Goal: Find contact information: Obtain details needed to contact an individual or organization

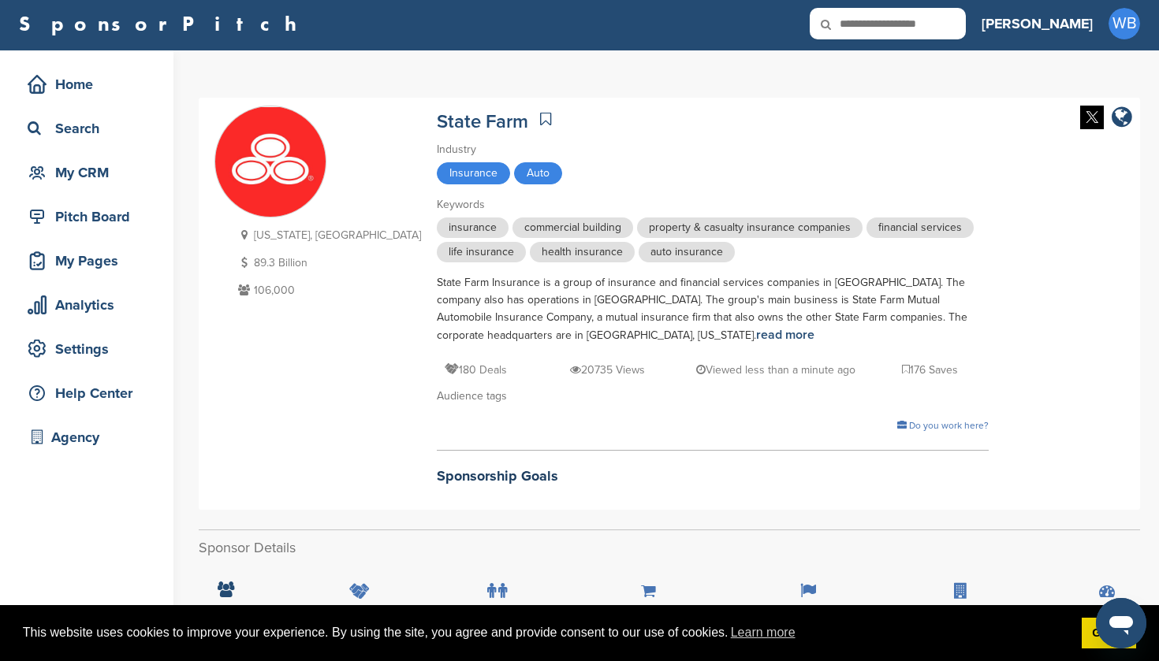
click at [933, 20] on input "text" at bounding box center [888, 24] width 156 height 32
type input "**********"
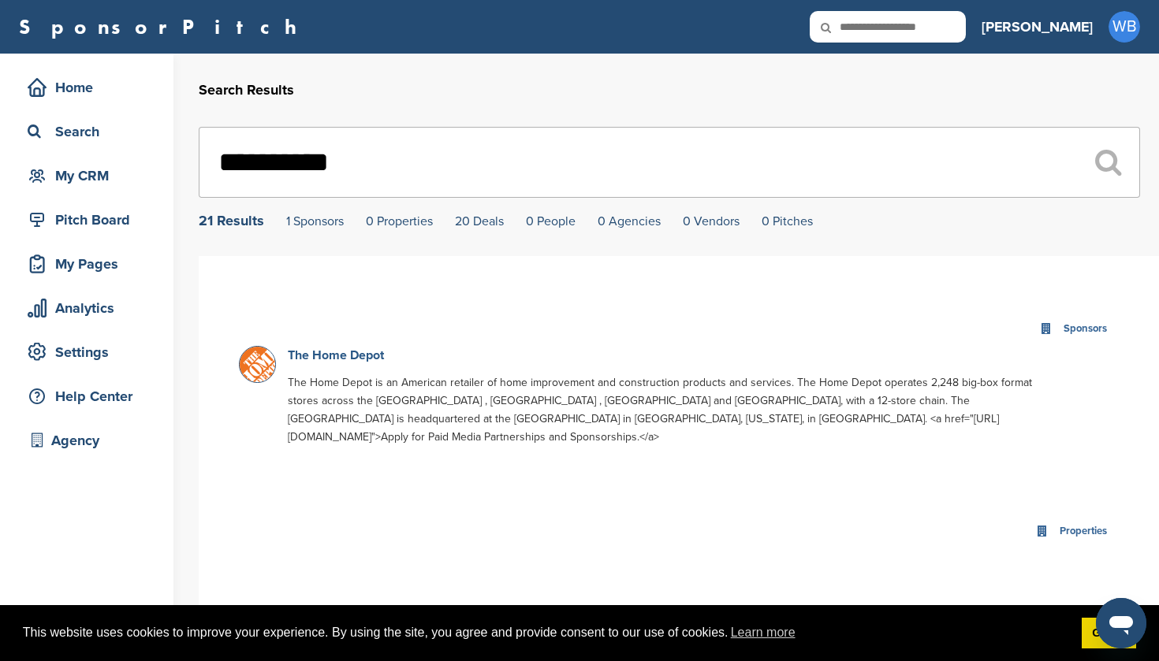
click at [361, 360] on link "The Home Depot" at bounding box center [336, 356] width 96 height 16
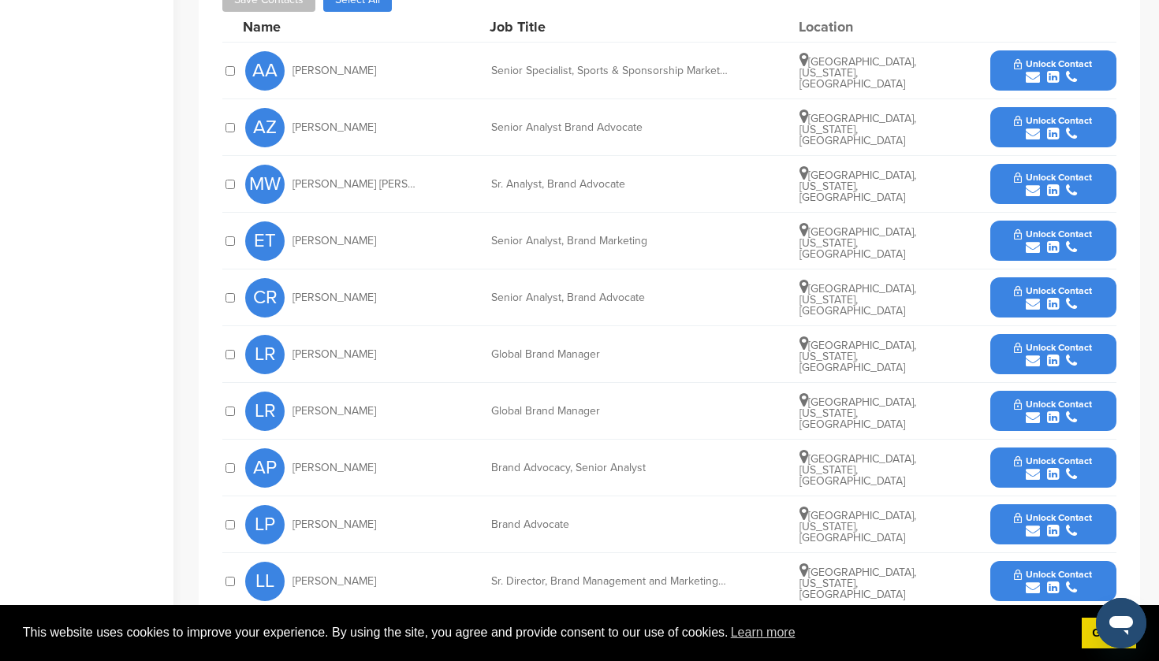
scroll to position [618, 0]
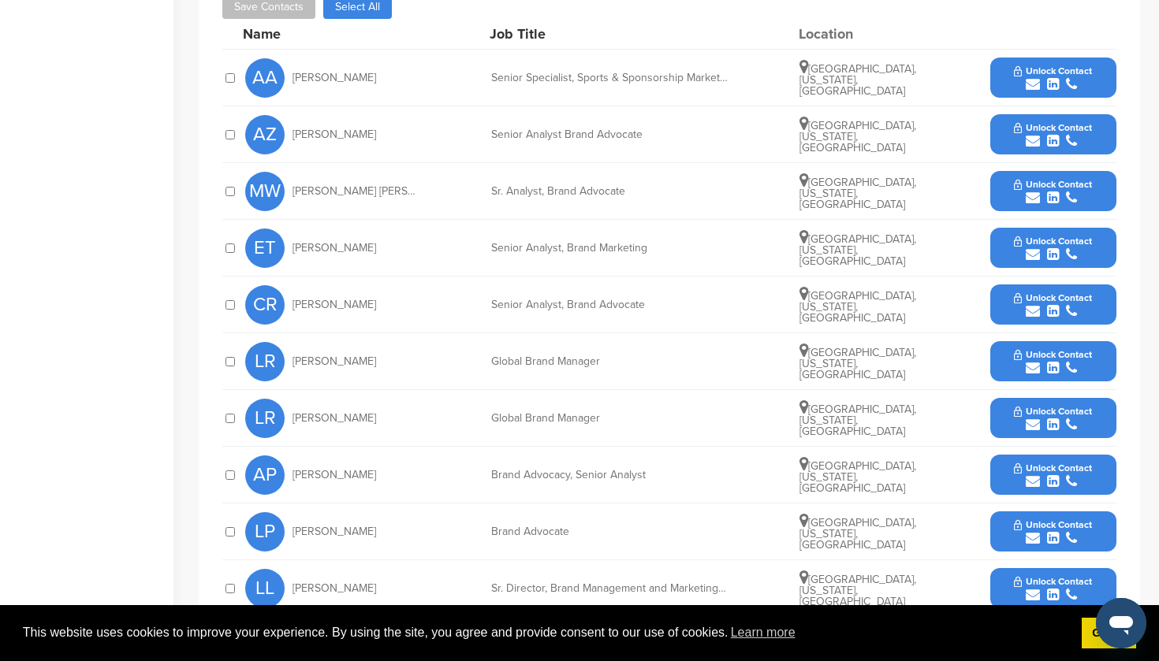
click at [1049, 191] on icon "submit" at bounding box center [1053, 198] width 12 height 14
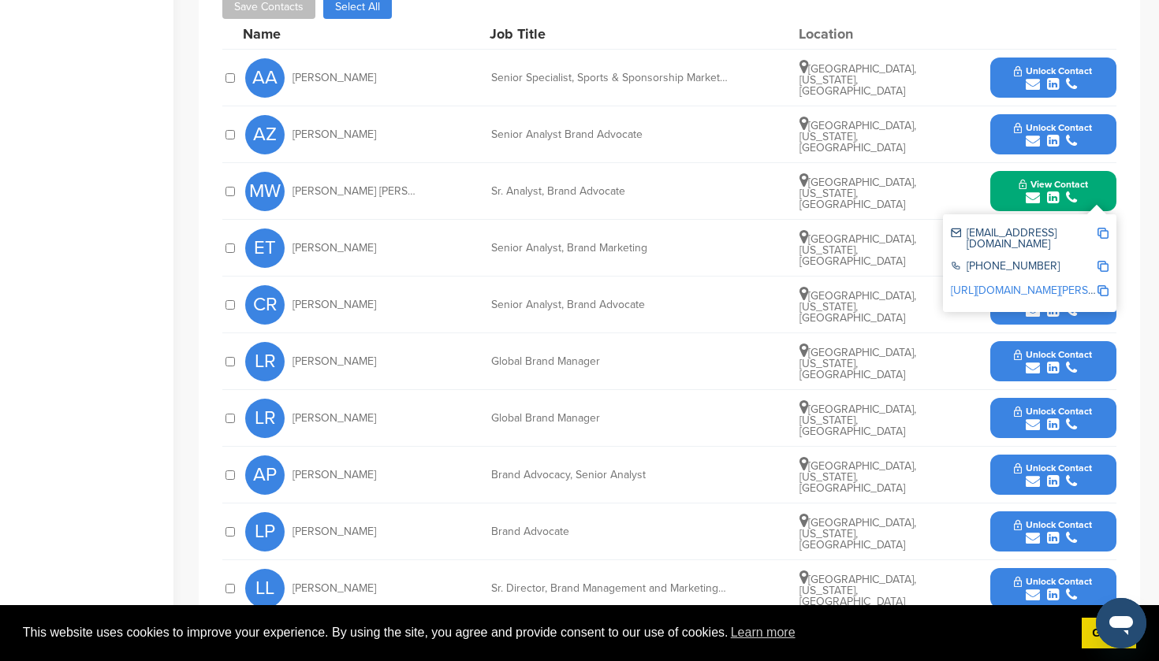
click at [1055, 122] on span "Unlock Contact" at bounding box center [1053, 127] width 78 height 11
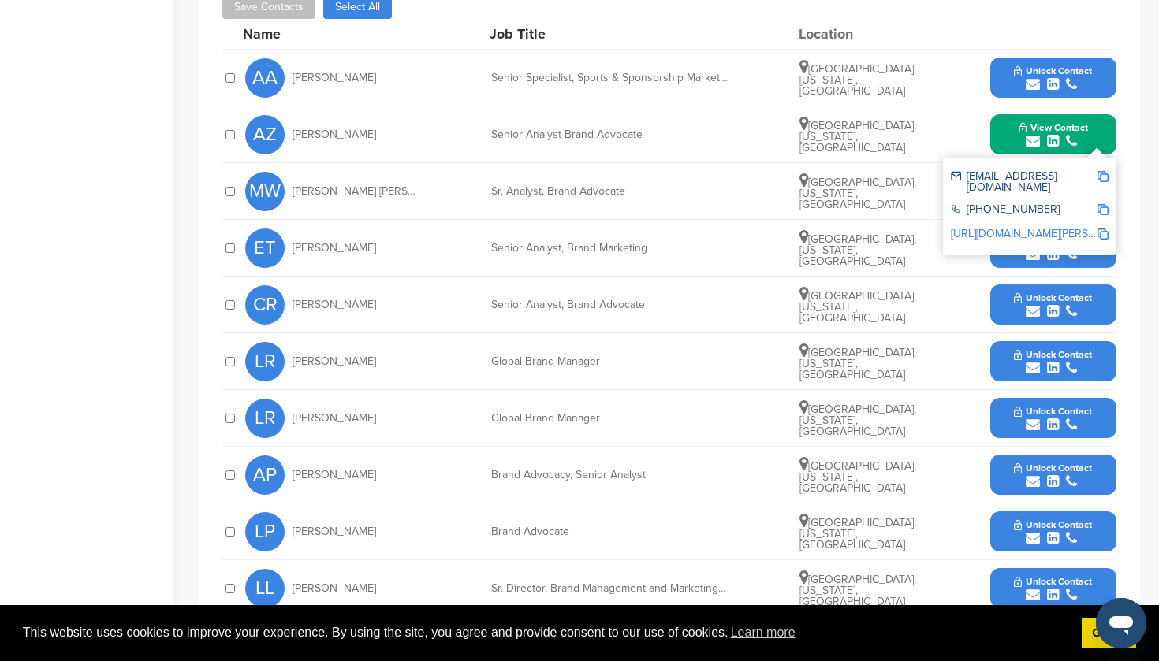
click at [1054, 285] on button "Unlock Contact" at bounding box center [1053, 304] width 116 height 47
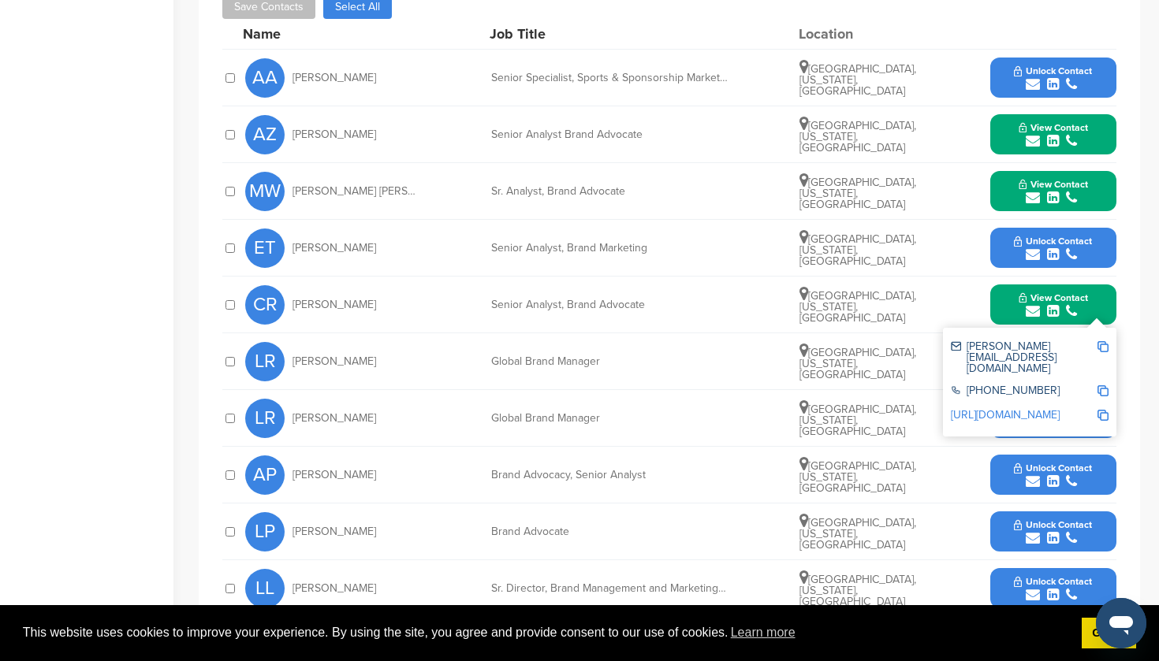
click at [1044, 179] on span "View Contact" at bounding box center [1053, 184] width 69 height 11
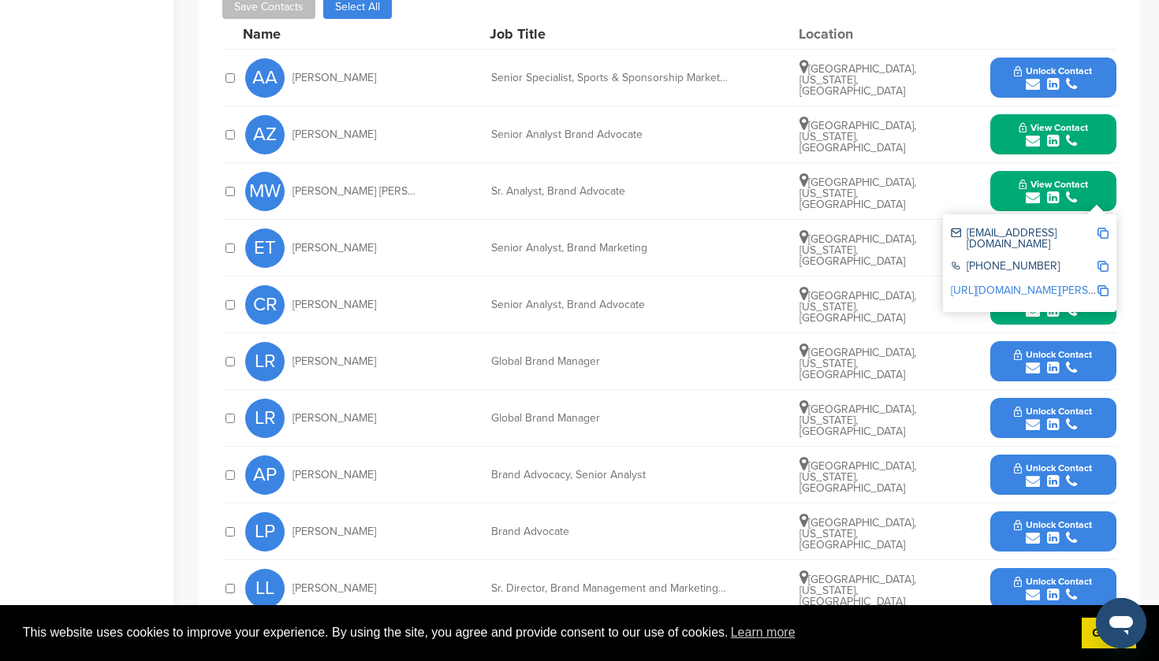
click at [1057, 361] on icon "submit" at bounding box center [1053, 368] width 12 height 14
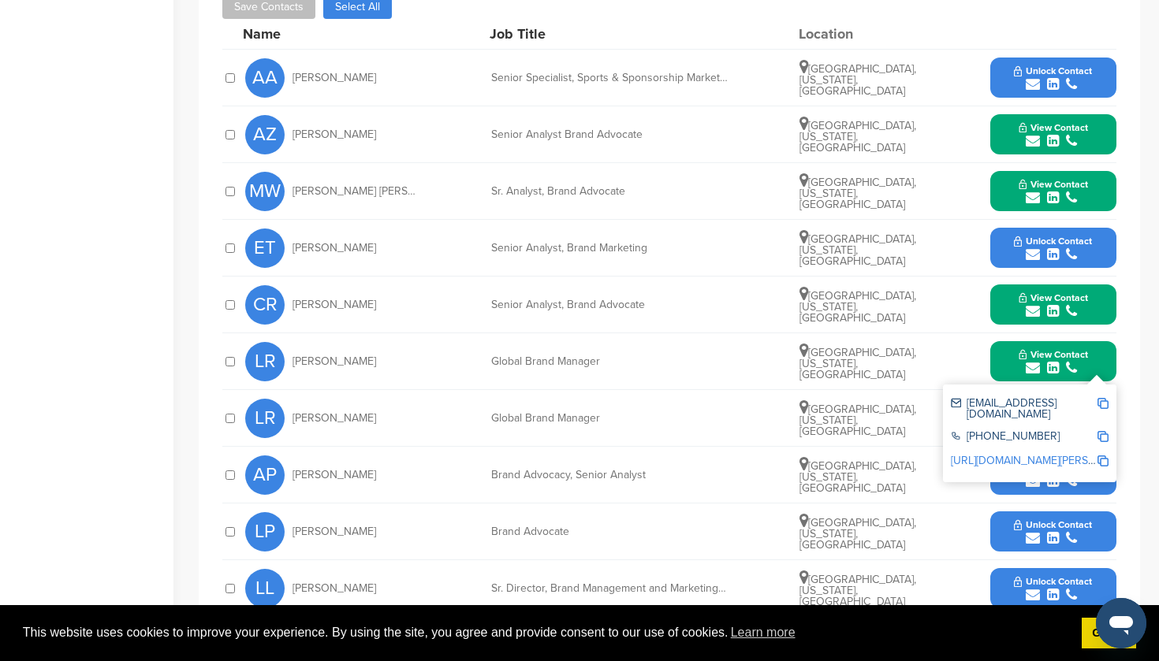
click at [1050, 475] on icon "submit" at bounding box center [1053, 482] width 12 height 14
